Goal: Task Accomplishment & Management: Complete application form

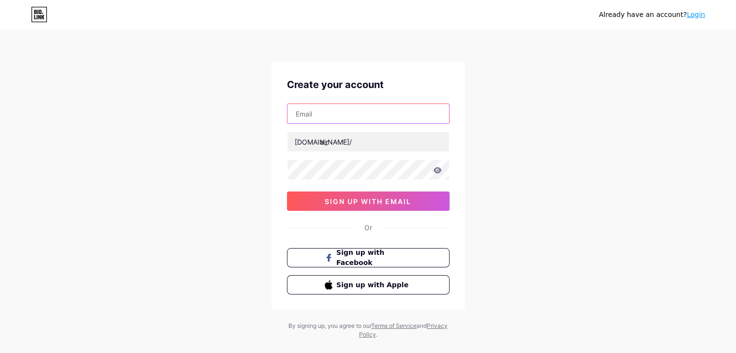
click at [310, 116] on input "text" at bounding box center [368, 113] width 162 height 19
type input "[EMAIL_ADDRESS][DOMAIN_NAME]"
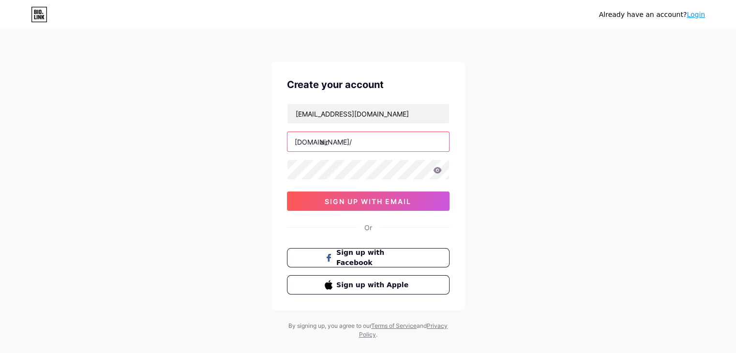
click at [333, 145] on input "air" at bounding box center [368, 141] width 162 height 19
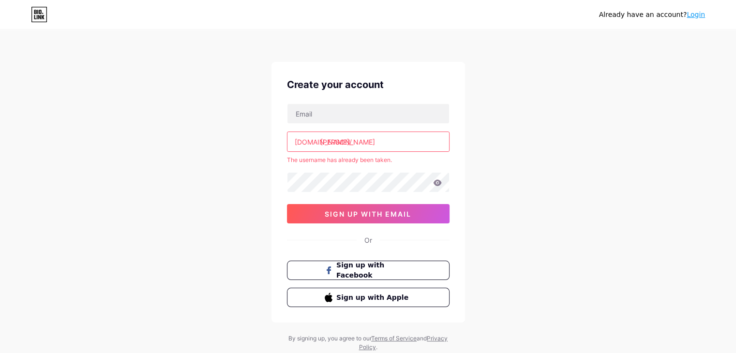
click at [353, 139] on input "[PERSON_NAME]" at bounding box center [368, 141] width 162 height 19
type input "r"
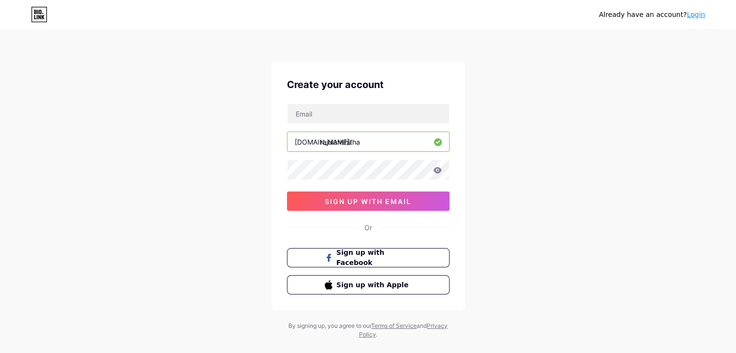
type input "rajularishitha"
click at [334, 122] on input "text" at bounding box center [368, 113] width 162 height 19
type input "[EMAIL_ADDRESS][DOMAIN_NAME]"
click at [433, 172] on icon at bounding box center [437, 170] width 9 height 7
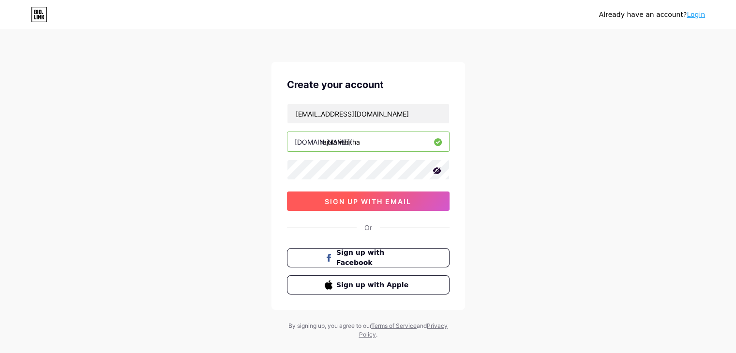
click at [364, 200] on span "sign up with email" at bounding box center [368, 201] width 87 height 8
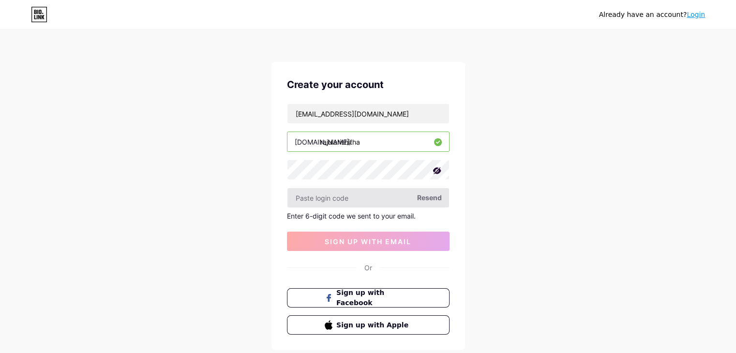
click at [348, 201] on input "text" at bounding box center [368, 197] width 162 height 19
click at [693, 12] on link "Login" at bounding box center [696, 15] width 18 height 8
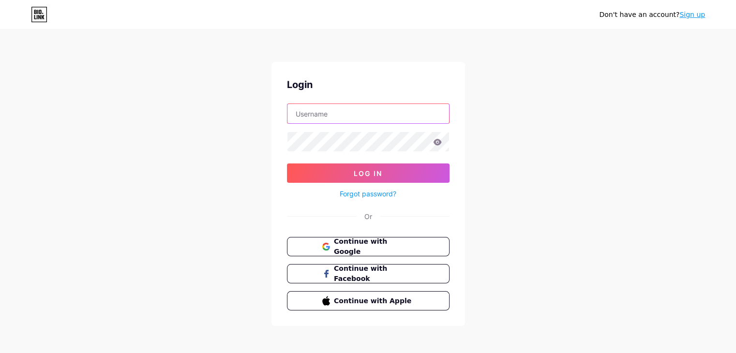
type input "[EMAIL_ADDRESS][DOMAIN_NAME]"
click at [712, 111] on div "Don't have an account? Sign up Login [EMAIL_ADDRESS][DOMAIN_NAME] Log In Forgot…" at bounding box center [368, 178] width 736 height 357
click at [686, 282] on div "Don't have an account? Sign up Login [EMAIL_ADDRESS][DOMAIN_NAME] Log In Forgot…" at bounding box center [368, 178] width 736 height 357
click at [437, 142] on icon at bounding box center [437, 142] width 8 height 6
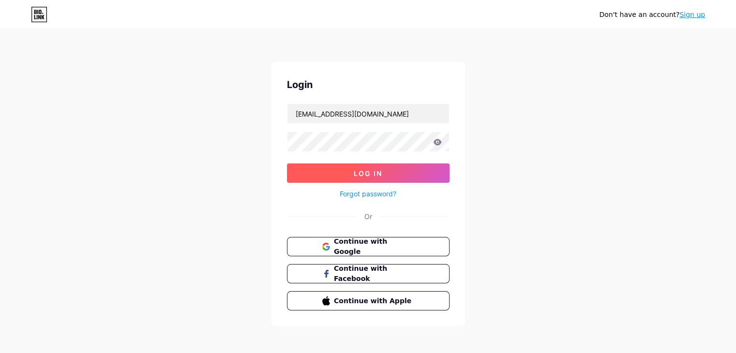
click at [397, 177] on button "Log In" at bounding box center [368, 173] width 163 height 19
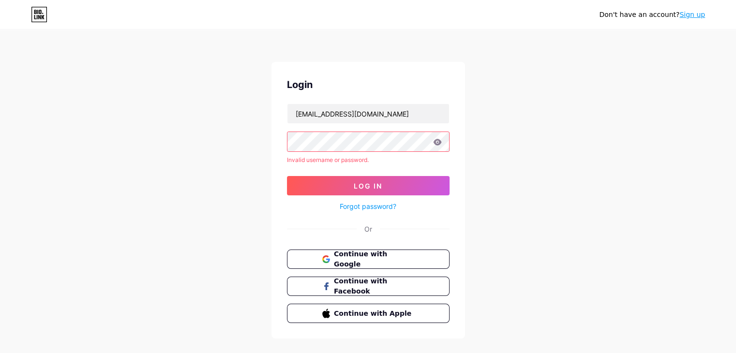
click at [435, 141] on icon at bounding box center [437, 142] width 8 height 6
click at [437, 145] on icon at bounding box center [437, 142] width 9 height 7
click at [437, 144] on icon at bounding box center [437, 142] width 8 height 6
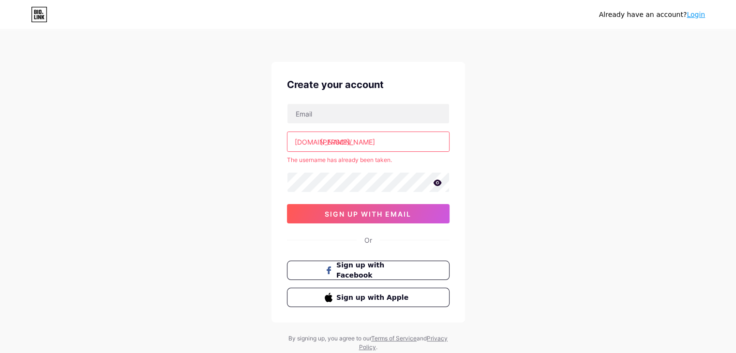
click at [538, 214] on div "Already have an account? Login Create your account [DOMAIN_NAME]/ [PERSON_NAME]…" at bounding box center [368, 191] width 736 height 383
click at [347, 136] on input "[PERSON_NAME]" at bounding box center [368, 141] width 162 height 19
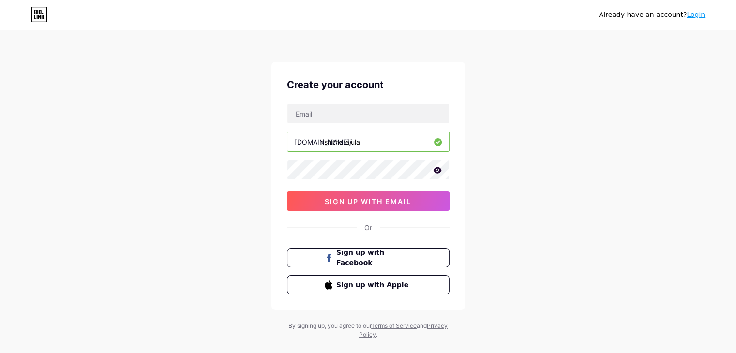
type input "rishitharajula"
click at [437, 173] on icon at bounding box center [437, 170] width 8 height 6
click at [388, 194] on button "sign up with email" at bounding box center [368, 201] width 163 height 19
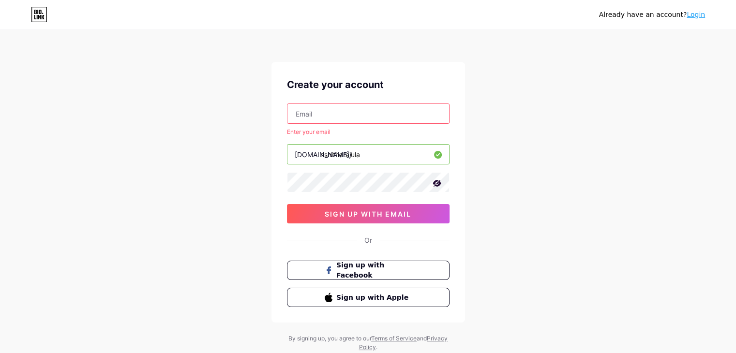
click at [318, 120] on input "text" at bounding box center [368, 113] width 162 height 19
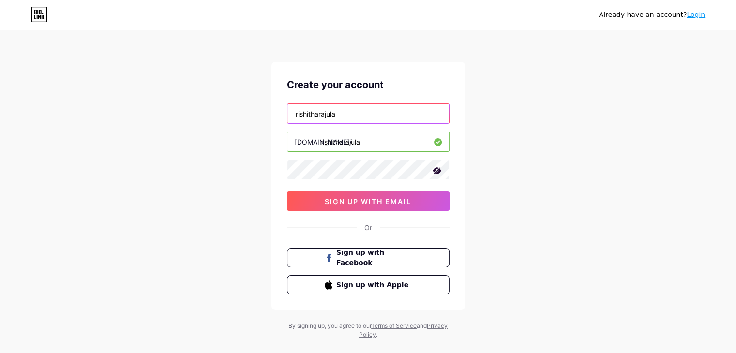
type input "[EMAIL_ADDRESS][DOMAIN_NAME]"
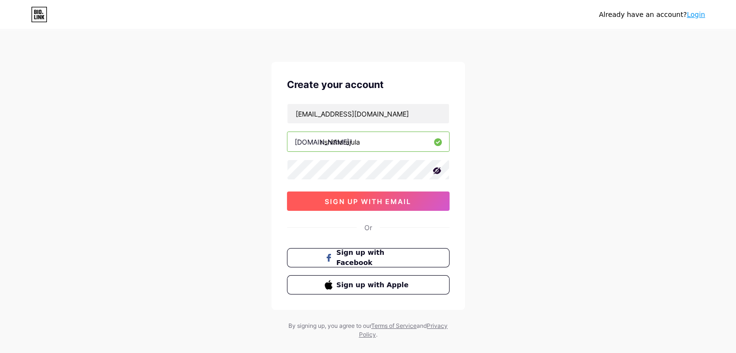
click at [366, 201] on span "sign up with email" at bounding box center [368, 201] width 87 height 8
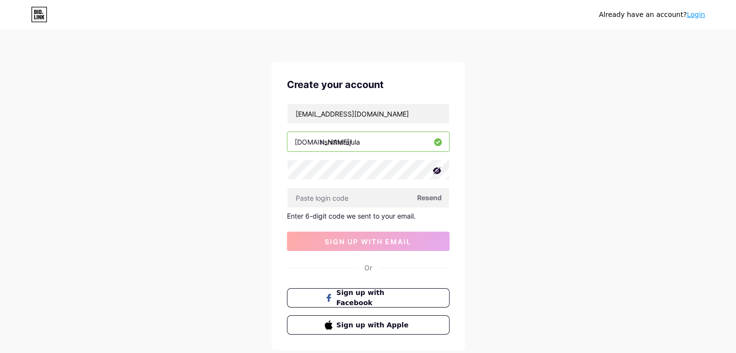
click at [426, 198] on span "Resend" at bounding box center [429, 198] width 25 height 10
click at [437, 198] on span "Resend" at bounding box center [429, 198] width 25 height 10
click at [349, 199] on input "text" at bounding box center [368, 197] width 162 height 19
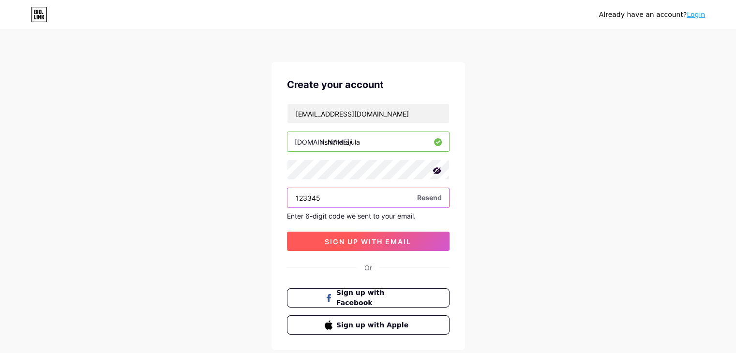
type input "123345"
click at [354, 247] on button "sign up with email" at bounding box center [368, 241] width 163 height 19
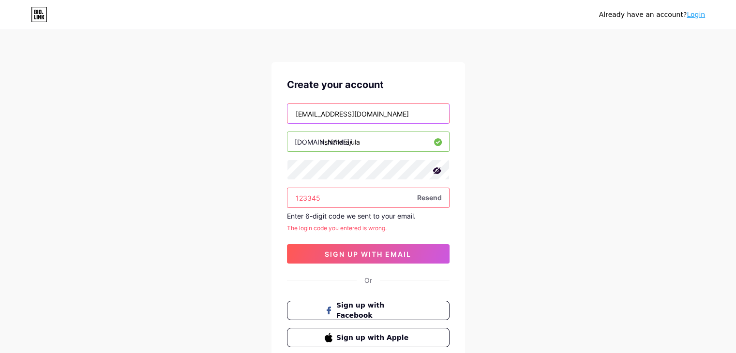
click at [397, 111] on input "[EMAIL_ADDRESS][DOMAIN_NAME]" at bounding box center [368, 113] width 162 height 19
type input "r"
type input "rajularishitha12"
click at [336, 194] on input "123345" at bounding box center [368, 197] width 162 height 19
type input "1"
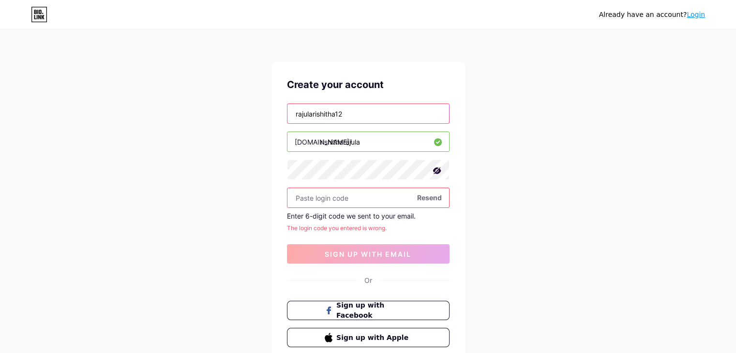
click at [349, 109] on input "rajularishitha12" at bounding box center [368, 113] width 162 height 19
type input "[EMAIL_ADDRESS][DOMAIN_NAME]"
drag, startPoint x: 354, startPoint y: 196, endPoint x: 435, endPoint y: 197, distance: 80.3
click at [435, 197] on div "Resend" at bounding box center [368, 198] width 163 height 20
click at [435, 197] on span "Resend" at bounding box center [429, 198] width 25 height 10
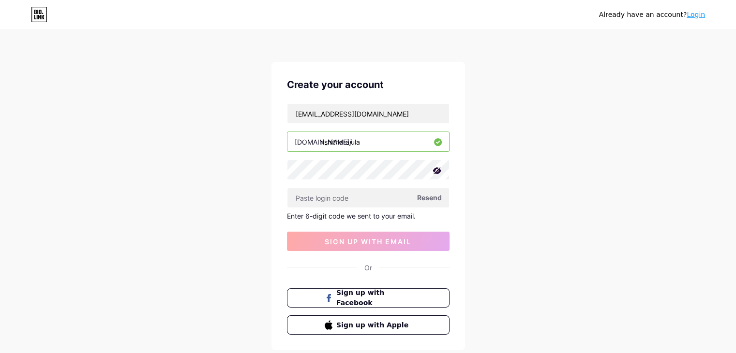
click at [435, 197] on span "Resend" at bounding box center [429, 198] width 25 height 10
click at [699, 12] on link "Login" at bounding box center [696, 15] width 18 height 8
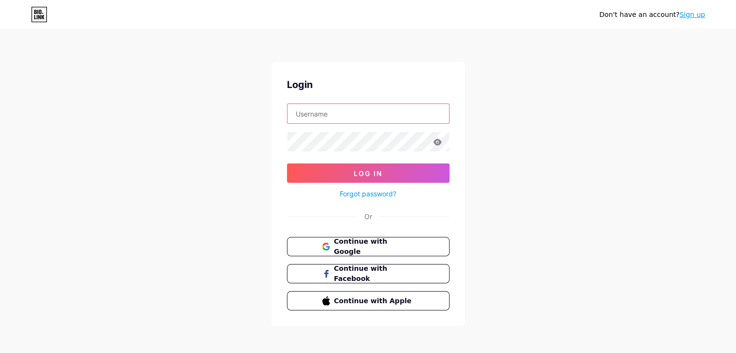
type input "[EMAIL_ADDRESS][DOMAIN_NAME]"
click at [435, 142] on icon at bounding box center [437, 142] width 8 height 6
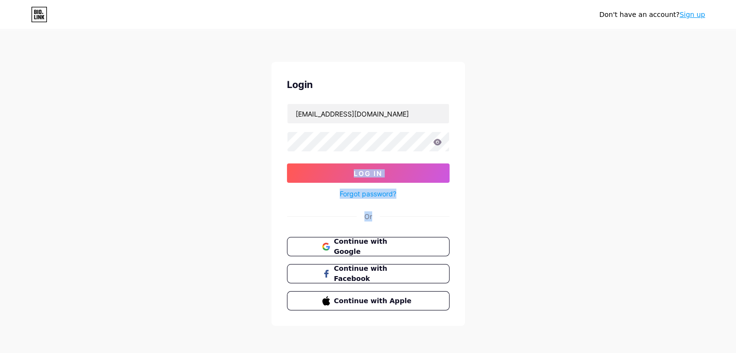
drag, startPoint x: 544, startPoint y: 202, endPoint x: 657, endPoint y: 135, distance: 131.2
click at [657, 135] on div "Don't have an account? Sign up Login [EMAIL_ADDRESS][DOMAIN_NAME] Log In Forgot…" at bounding box center [368, 178] width 736 height 357
click at [402, 171] on button "Log In" at bounding box center [368, 173] width 163 height 19
click at [441, 140] on icon at bounding box center [437, 142] width 9 height 7
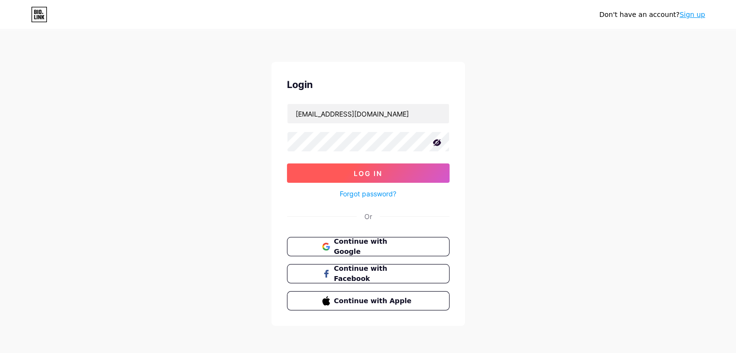
click at [391, 171] on button "Log In" at bounding box center [368, 173] width 163 height 19
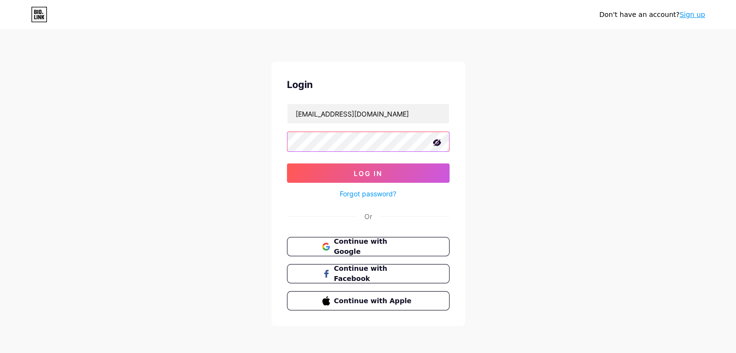
click at [287, 164] on button "Log In" at bounding box center [368, 173] width 163 height 19
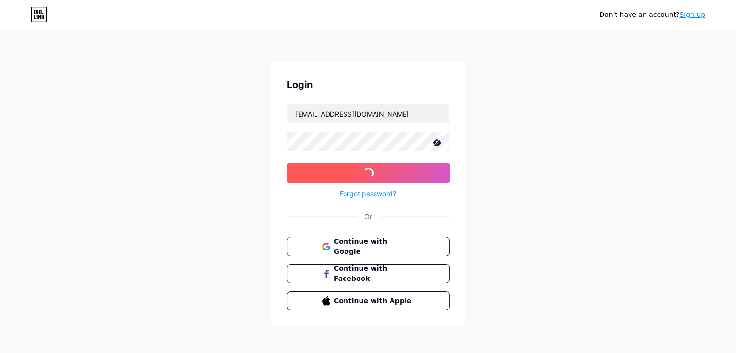
click at [315, 171] on button "Log In" at bounding box center [368, 173] width 163 height 19
click at [357, 167] on button "Log In" at bounding box center [368, 173] width 163 height 19
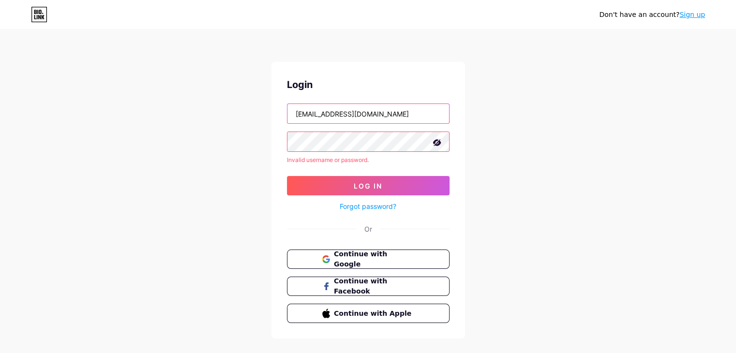
click at [403, 114] on input "[EMAIL_ADDRESS][DOMAIN_NAME]" at bounding box center [368, 113] width 162 height 19
click at [324, 151] on div at bounding box center [368, 142] width 163 height 20
